Goal: Task Accomplishment & Management: Use online tool/utility

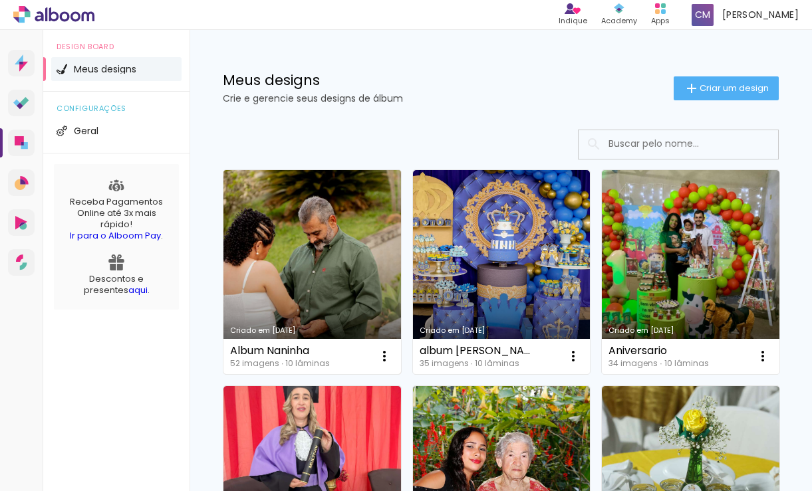
click at [307, 259] on link "Criado em [DATE]" at bounding box center [312, 272] width 178 height 204
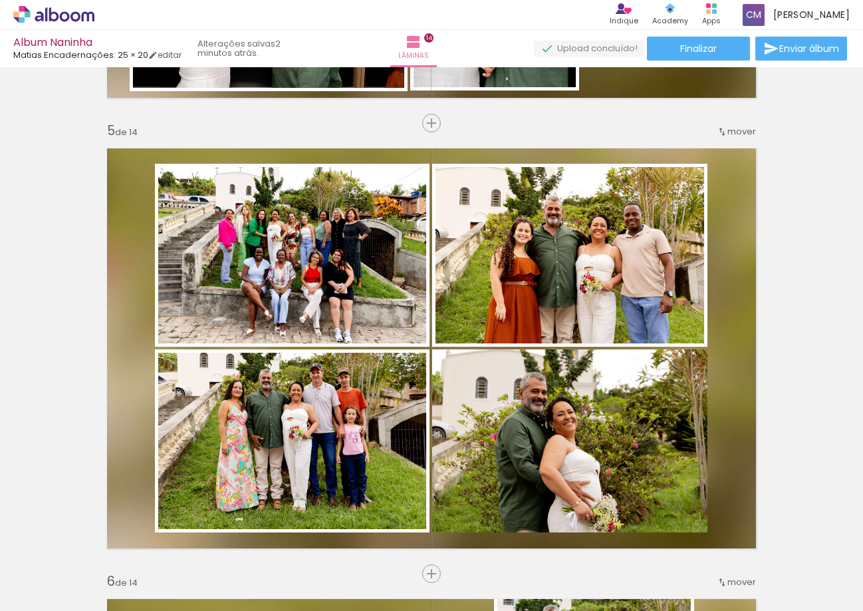
scroll to position [0, 3123]
